Goal: Task Accomplishment & Management: Manage account settings

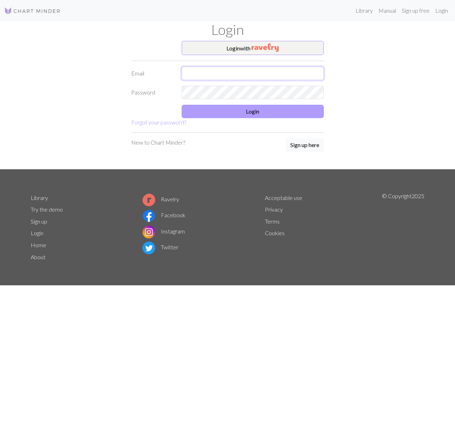
type input "[EMAIL_ADDRESS][DOMAIN_NAME]"
click at [244, 113] on button "Login" at bounding box center [253, 111] width 143 height 13
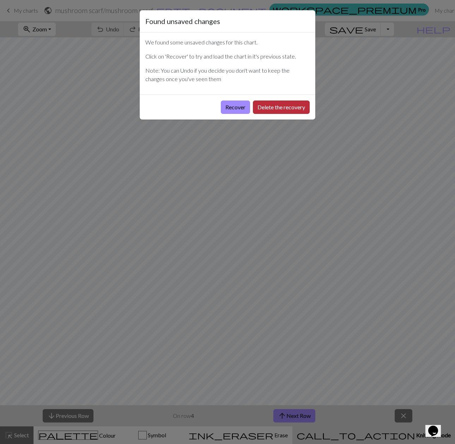
click at [277, 107] on button "Delete the recovery" at bounding box center [281, 107] width 57 height 13
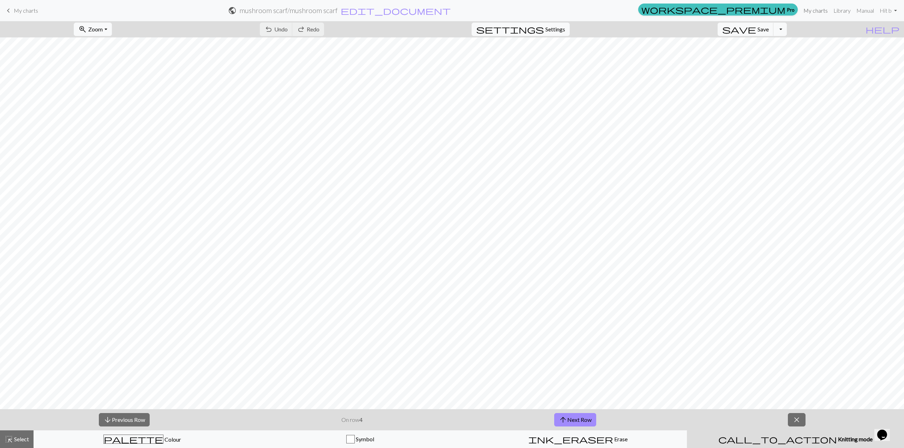
click at [455, 9] on link "My charts" at bounding box center [816, 11] width 30 height 14
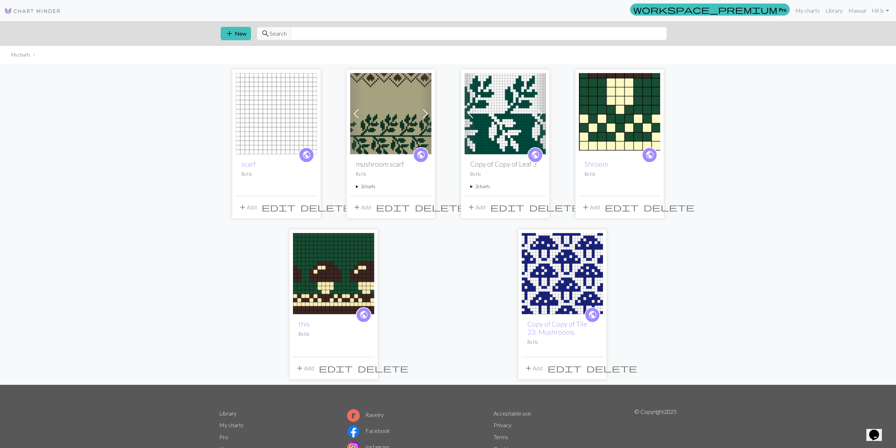
click at [270, 146] on img at bounding box center [276, 113] width 81 height 81
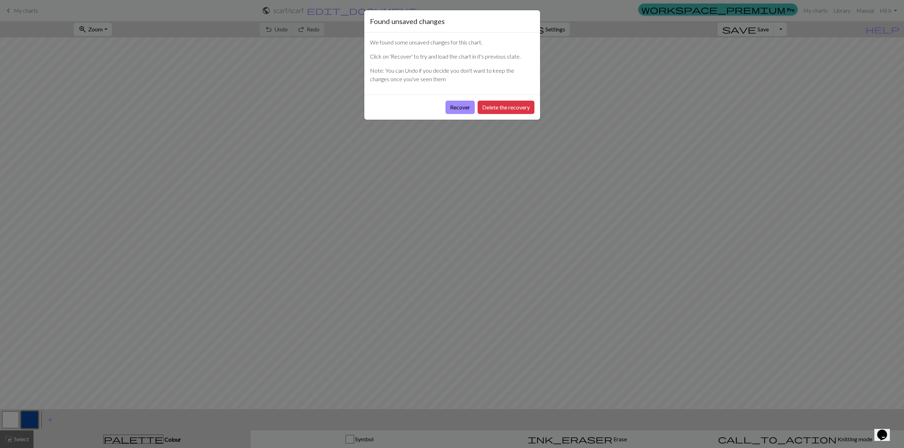
click at [455, 116] on div "Recover Delete the recovery" at bounding box center [452, 107] width 176 height 25
click at [455, 109] on button "Recover" at bounding box center [459, 107] width 29 height 13
